Goal: Check status

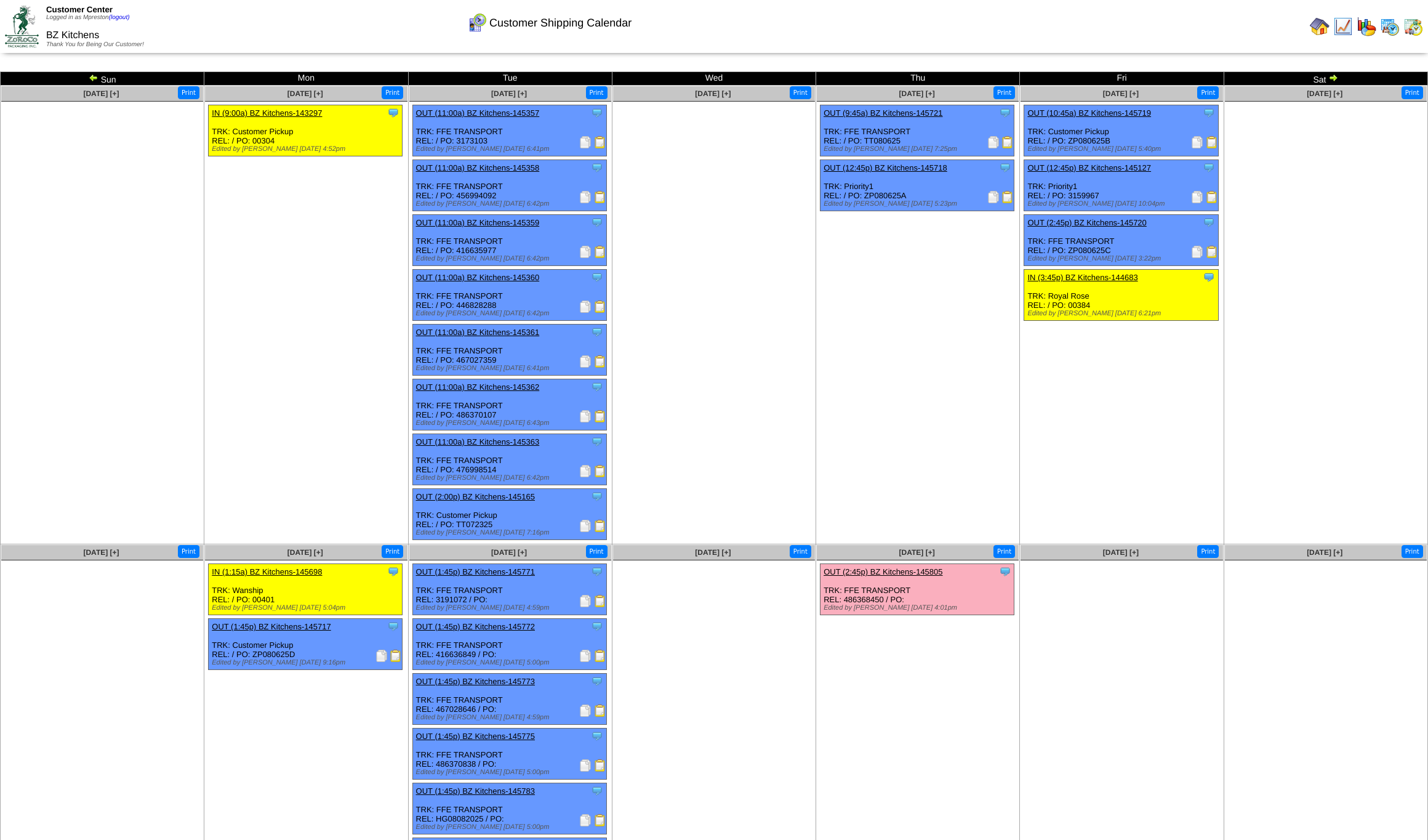
click at [1335, 78] on img at bounding box center [1333, 78] width 10 height 10
